Goal: Obtain resource: Obtain resource

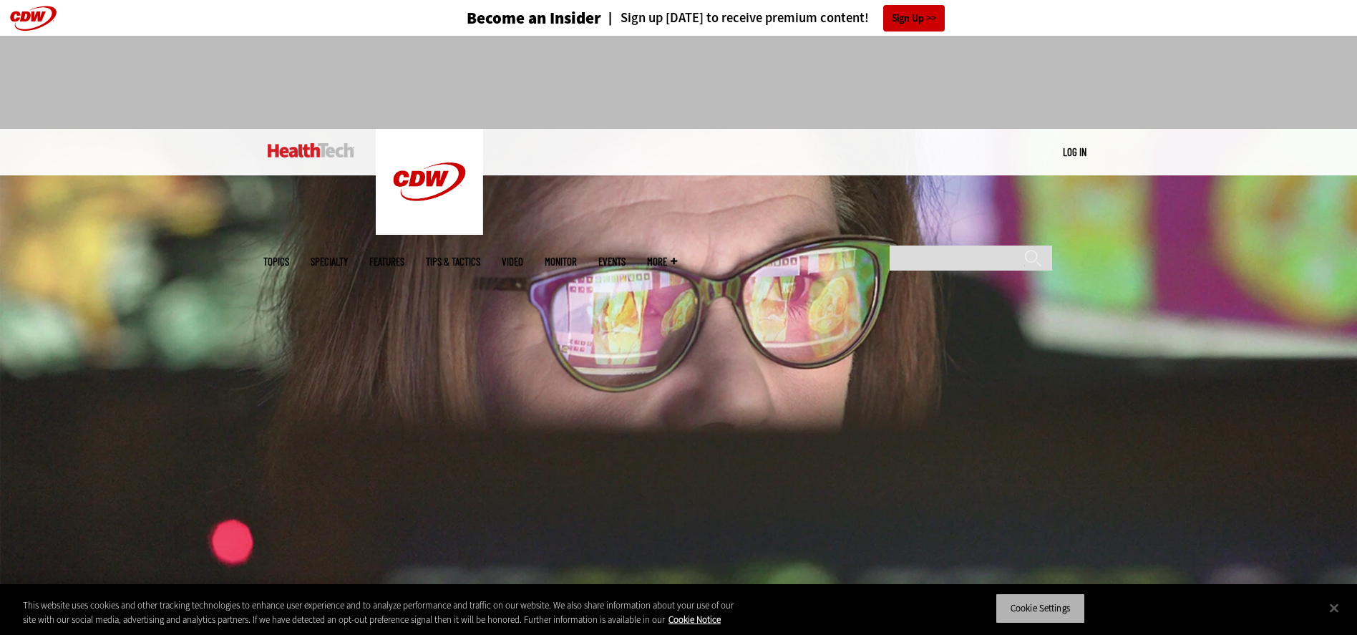
click at [1051, 600] on button "Cookie Settings" at bounding box center [1040, 609] width 89 height 30
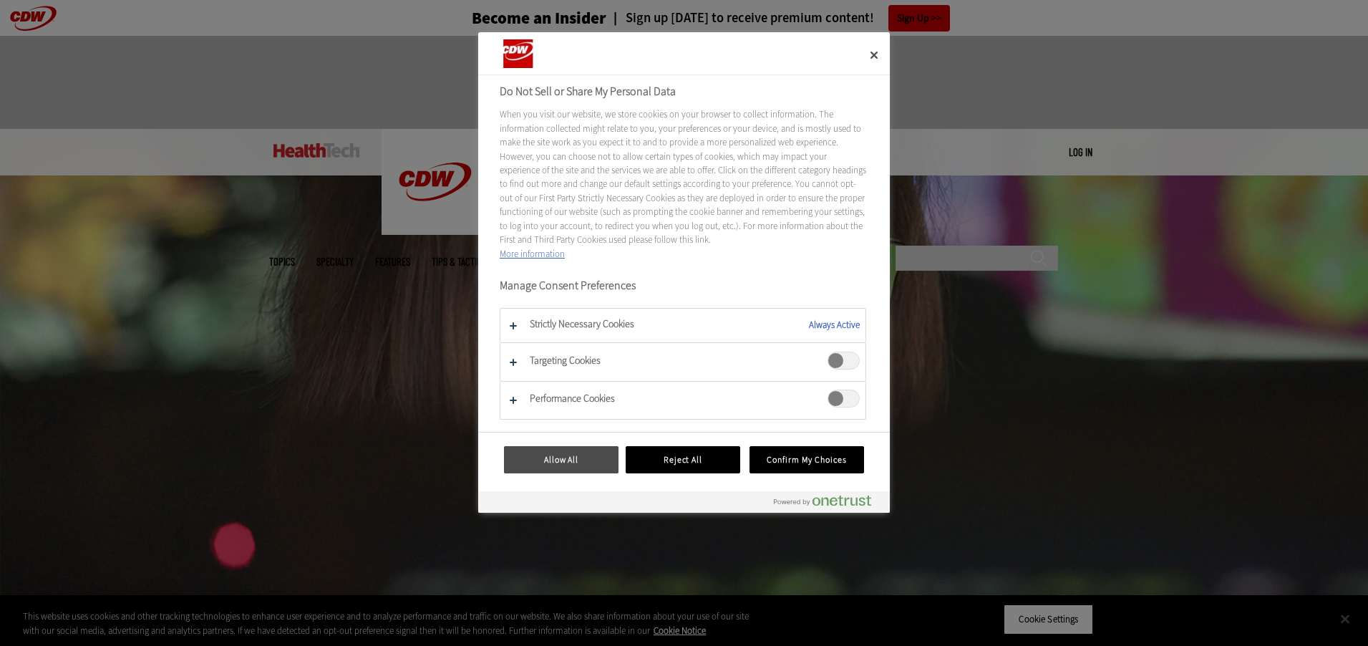
click at [569, 461] on button "Allow All" at bounding box center [561, 459] width 115 height 27
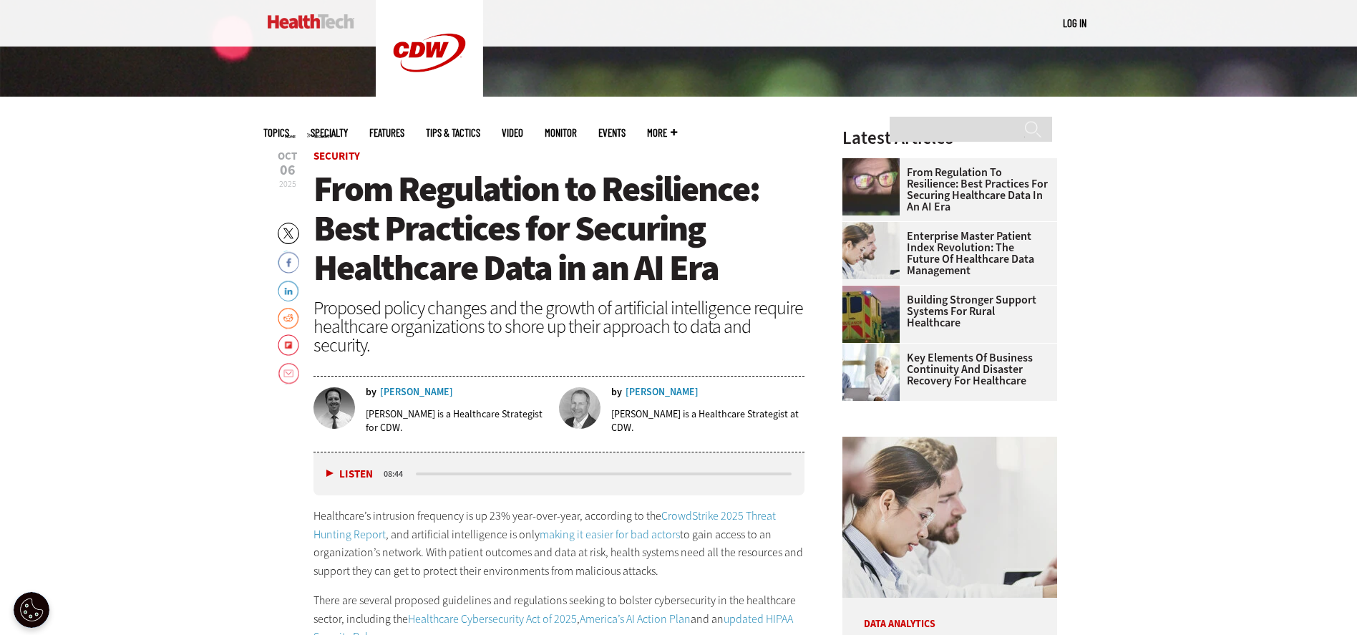
scroll to position [788, 0]
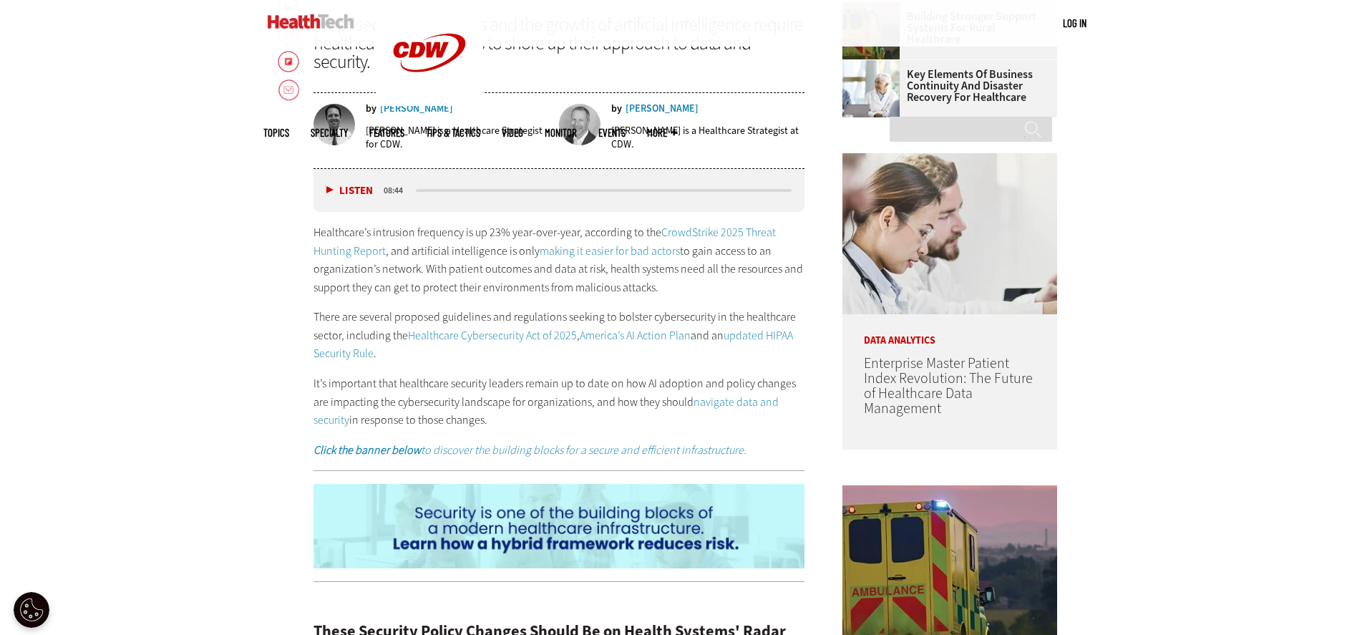
click at [531, 447] on em "Click the banner below to discover the building blocks for a secure and efficie…" at bounding box center [530, 449] width 433 height 15
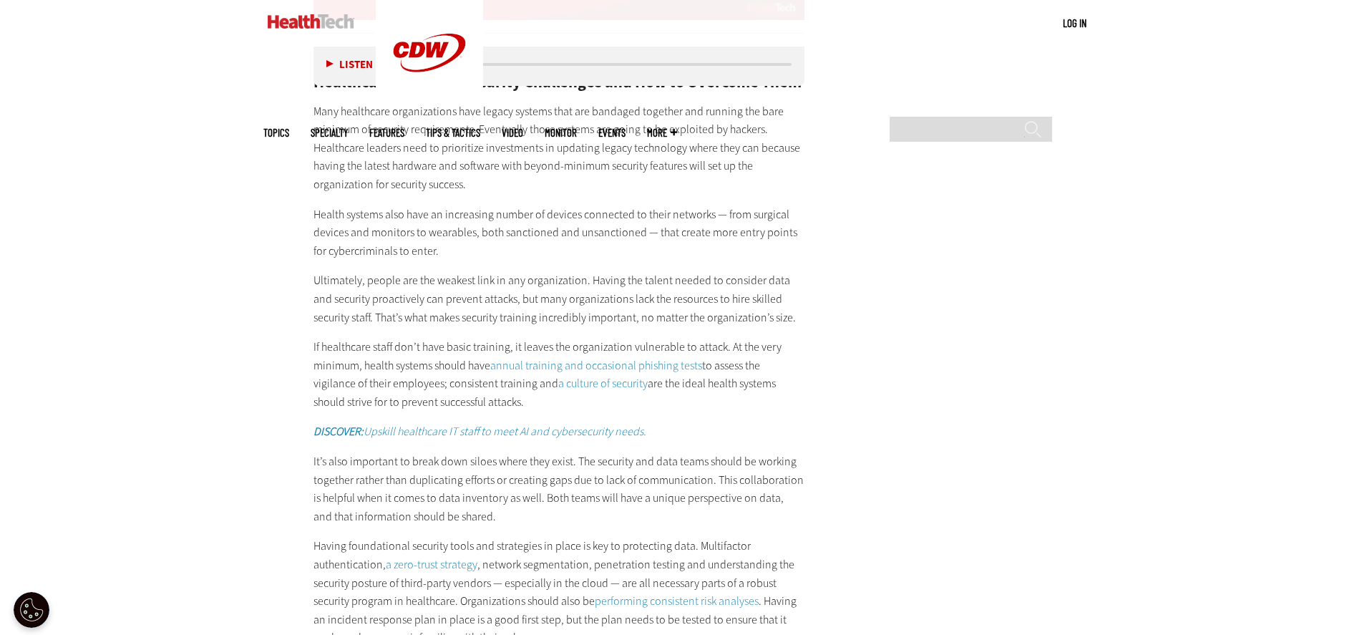
scroll to position [2649, 0]
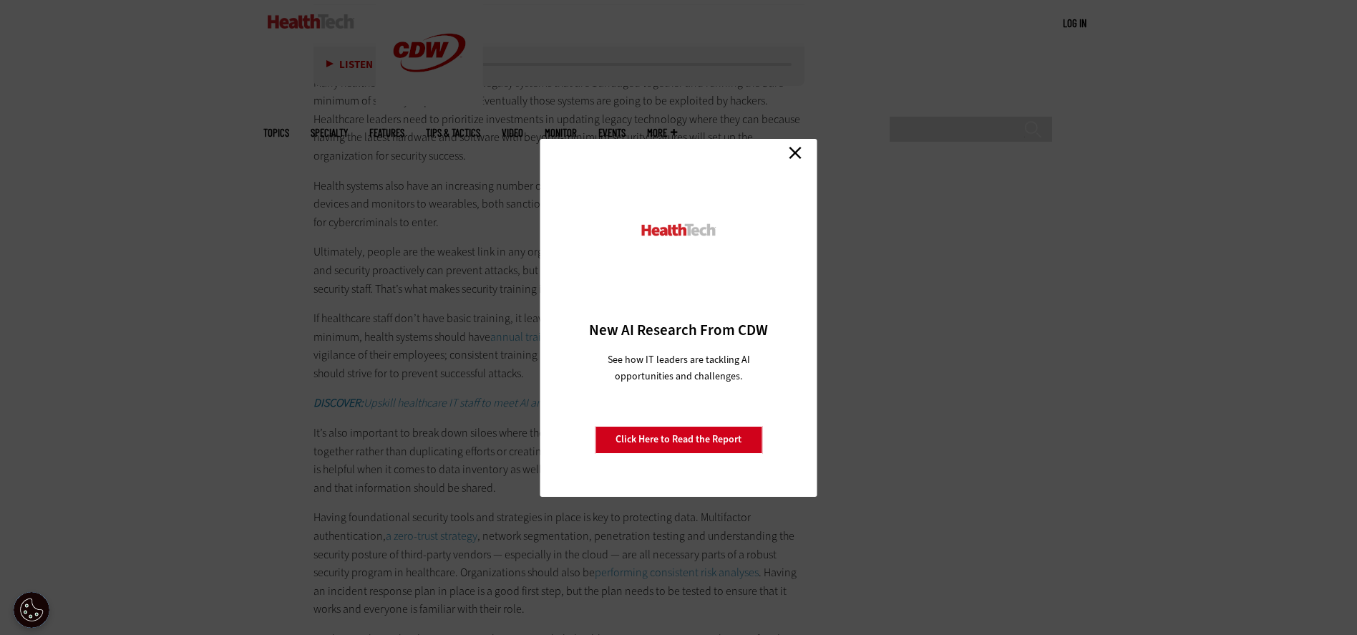
click at [685, 436] on link "Click Here to Read the Report" at bounding box center [679, 439] width 168 height 27
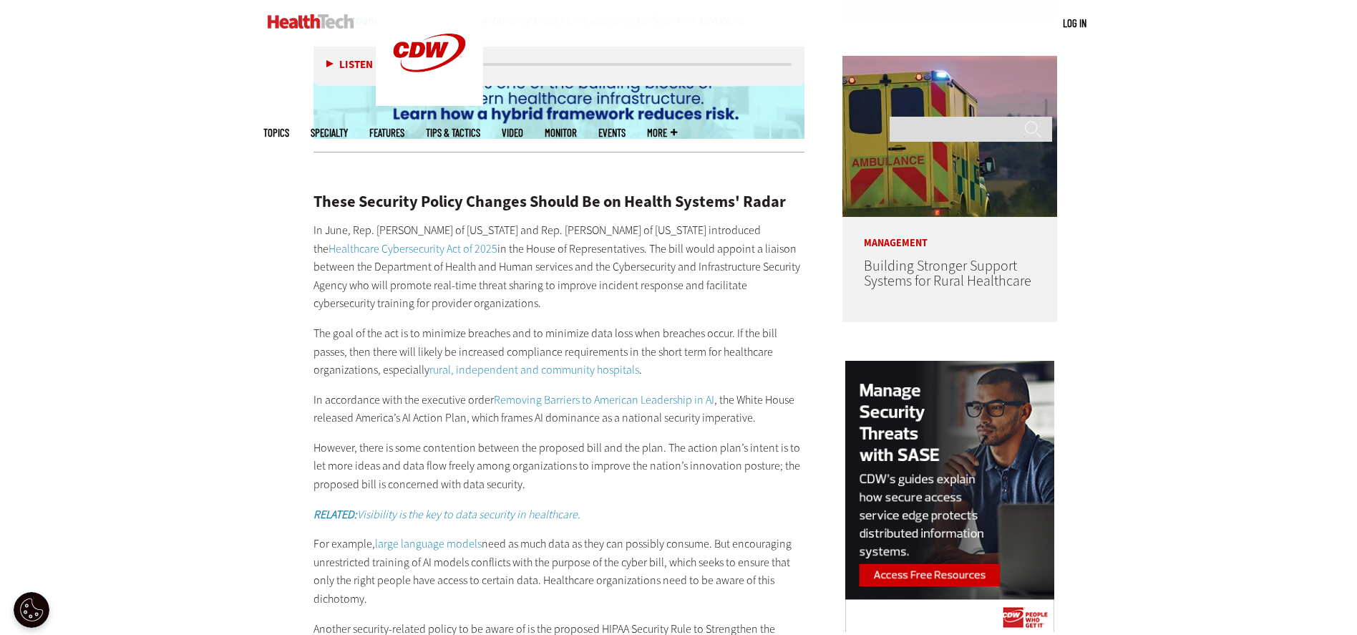
scroll to position [859, 0]
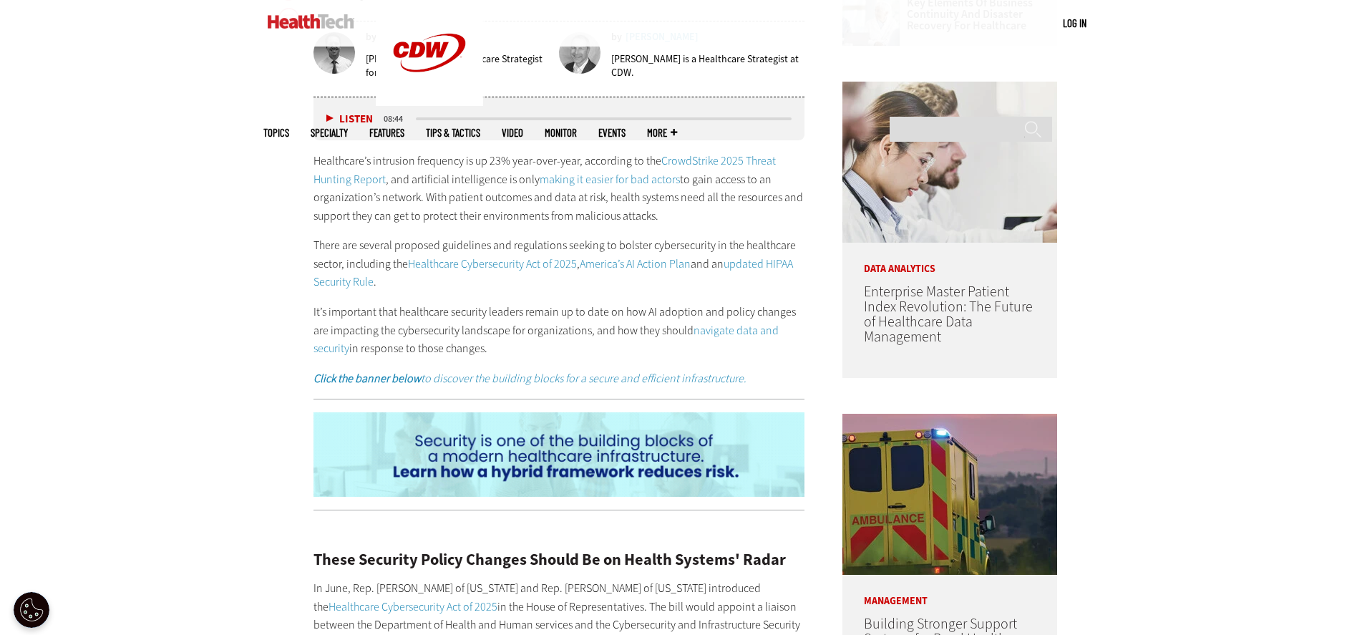
click at [625, 263] on link "America’s AI Action Plan" at bounding box center [635, 263] width 111 height 15
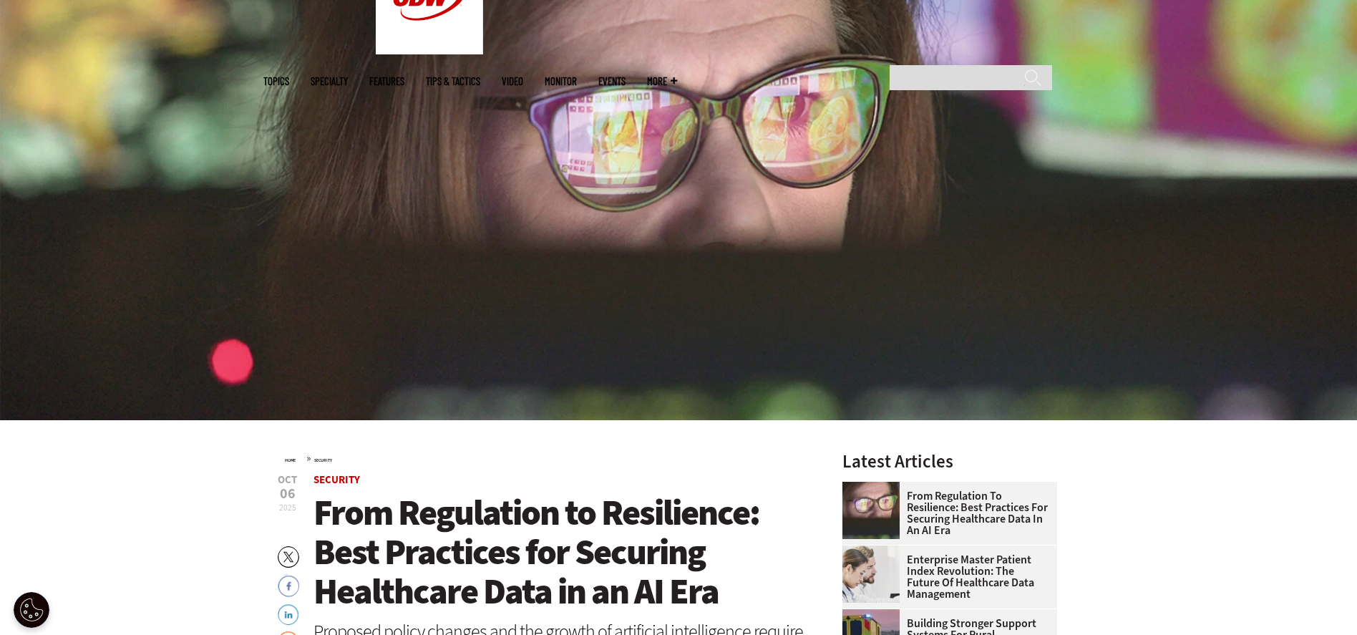
scroll to position [0, 0]
